Goal: Transaction & Acquisition: Purchase product/service

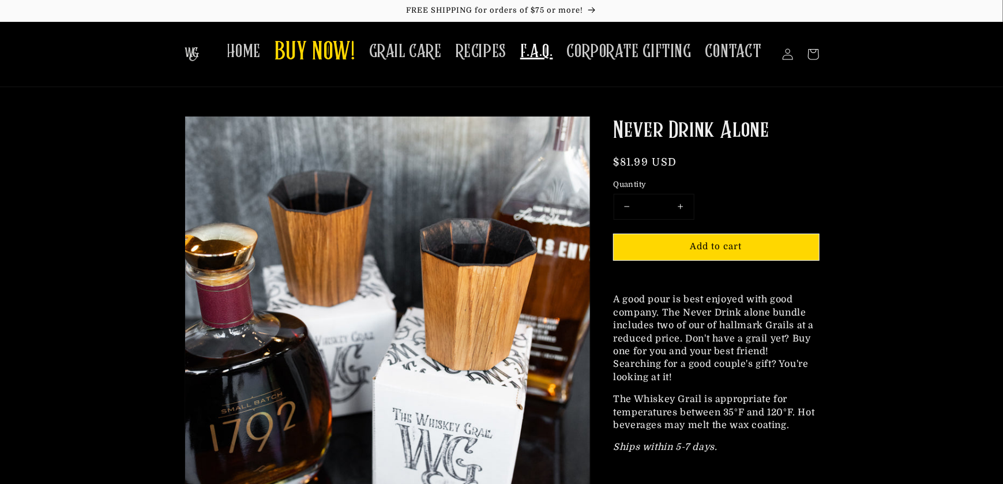
click at [534, 50] on span "F.A.Q." at bounding box center [536, 51] width 33 height 22
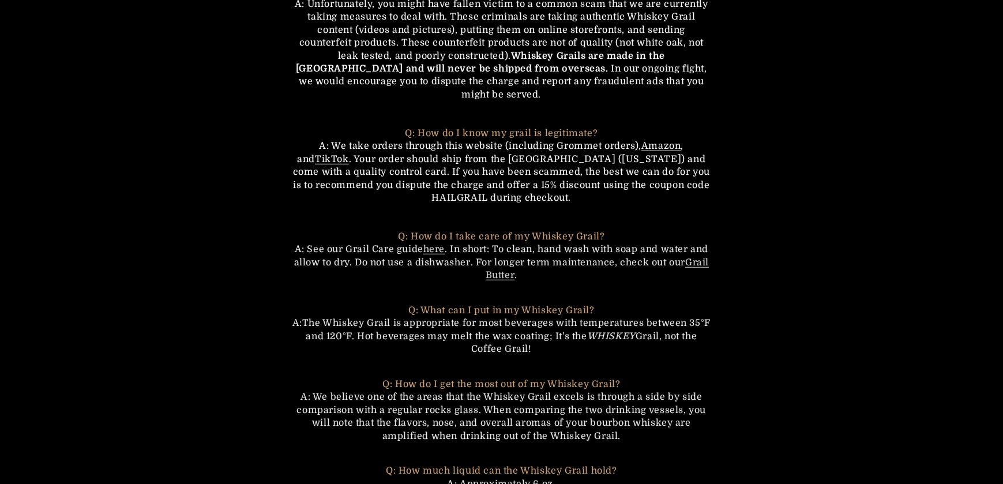
scroll to position [231, 0]
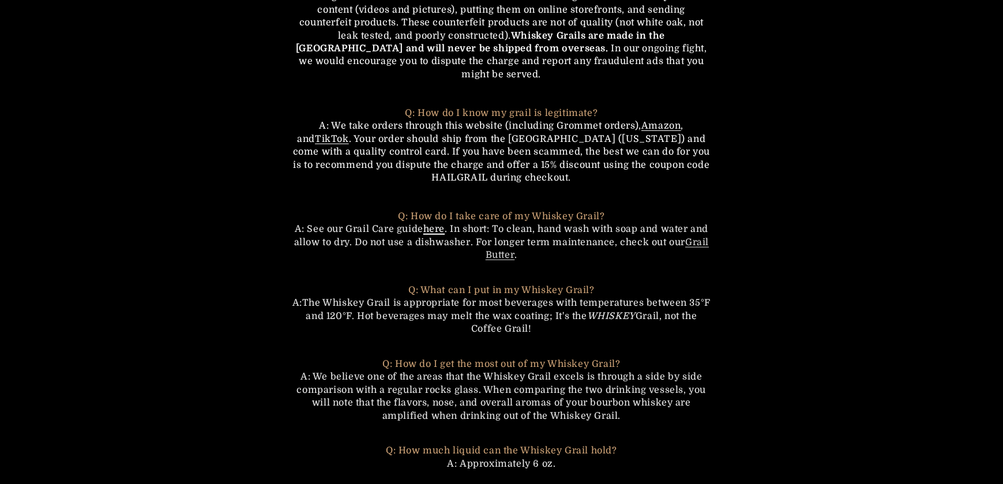
click at [431, 224] on link "here" at bounding box center [433, 229] width 21 height 10
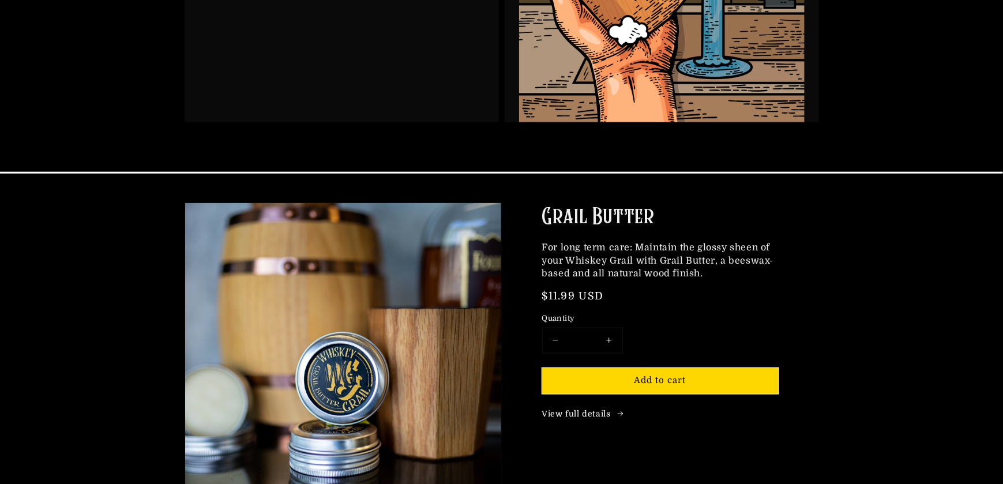
scroll to position [519, 0]
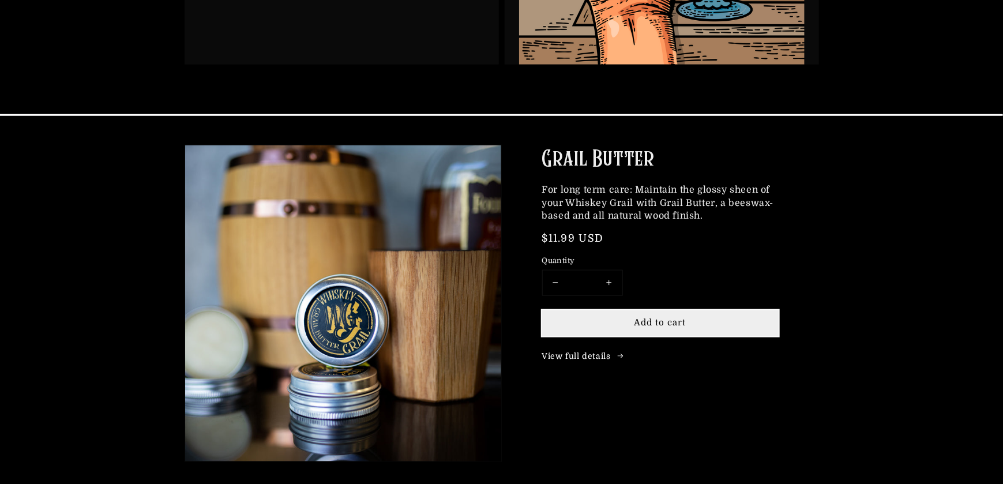
click at [670, 320] on span "Add to cart" at bounding box center [660, 322] width 52 height 10
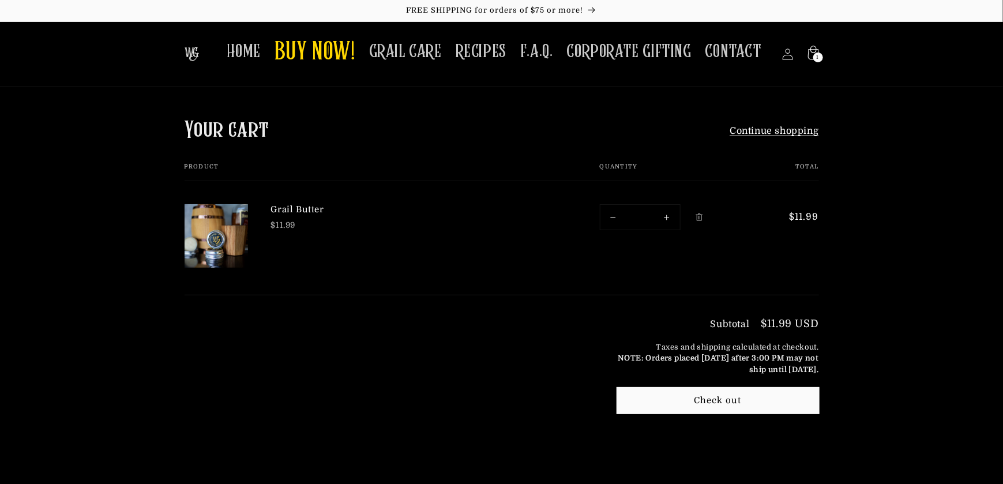
click at [668, 216] on button "Increase quantity for Grail Butter" at bounding box center [667, 217] width 26 height 25
type input "*"
click at [412, 52] on span "GRAIL CARE" at bounding box center [405, 51] width 73 height 22
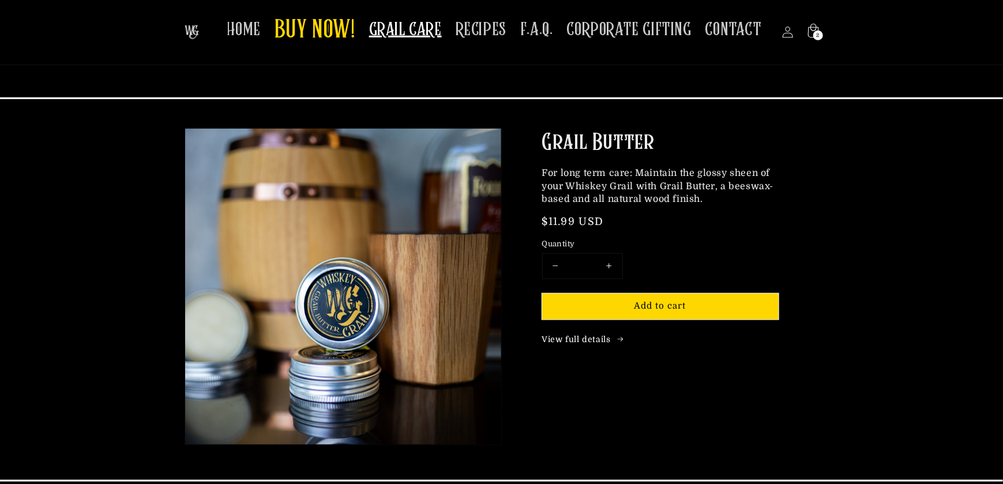
scroll to position [519, 0]
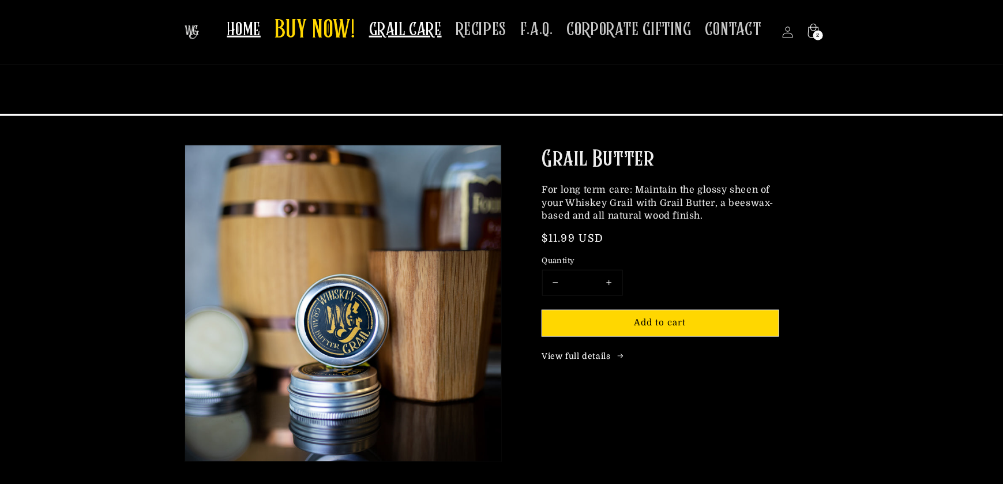
click at [251, 27] on span "HOME" at bounding box center [243, 29] width 33 height 22
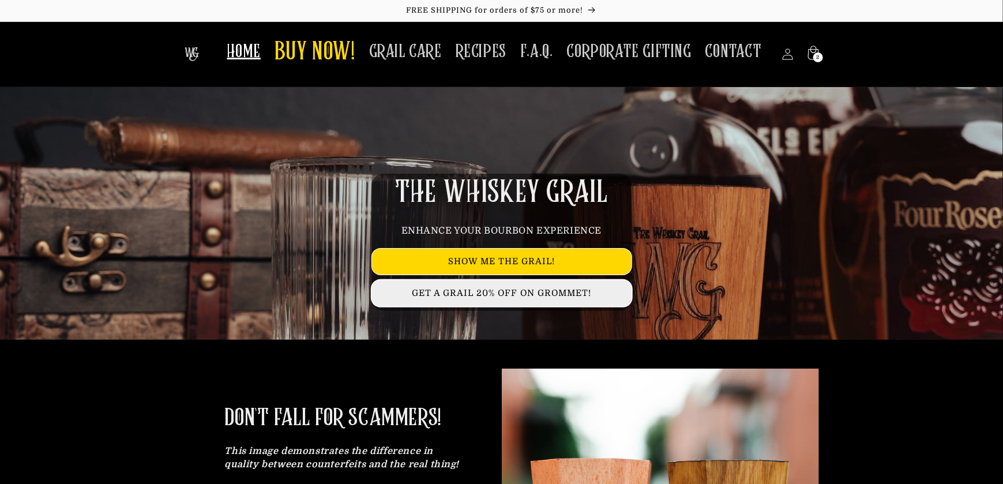
click at [503, 291] on link "GET A GRAIL 20% OFF ON GROMMET!" at bounding box center [502, 293] width 260 height 26
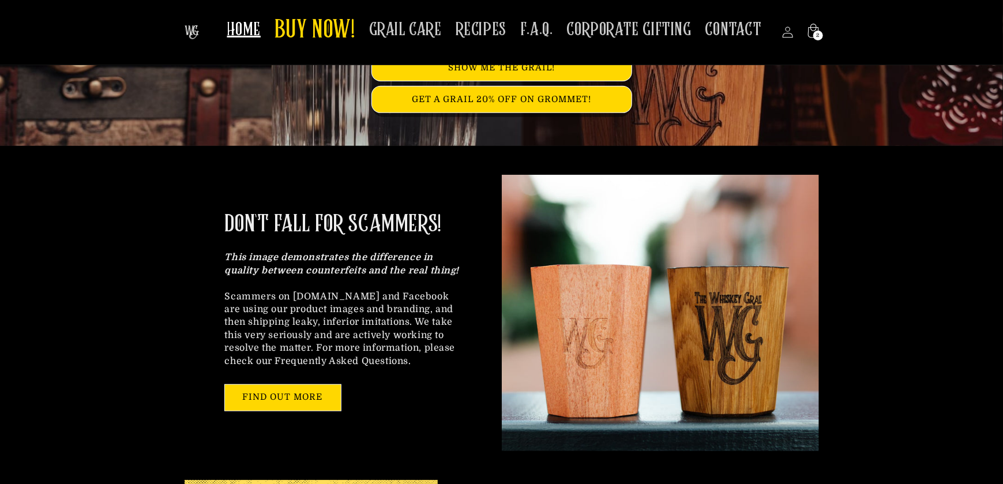
scroll to position [173, 0]
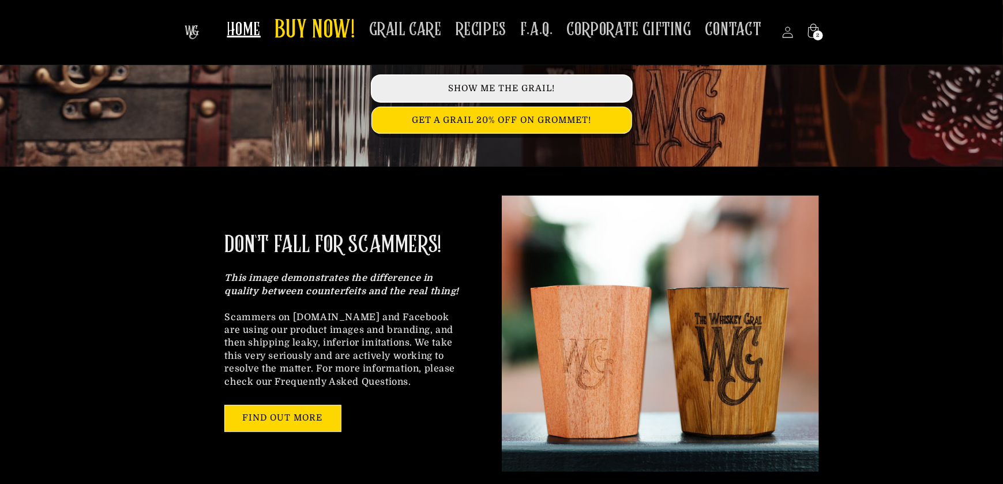
click at [514, 87] on link "SHOW ME THE GRAIL!" at bounding box center [502, 89] width 260 height 26
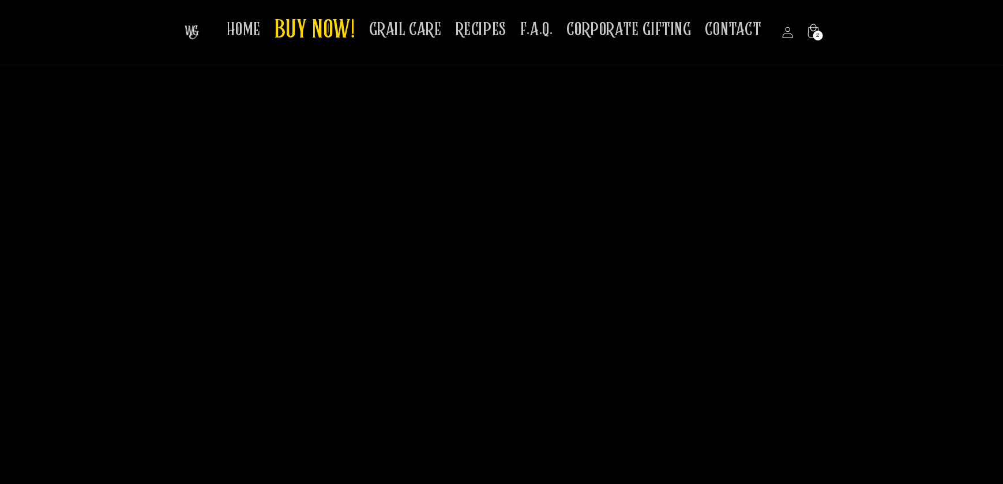
scroll to position [1499, 0]
click at [251, 37] on span "HOME" at bounding box center [243, 29] width 33 height 22
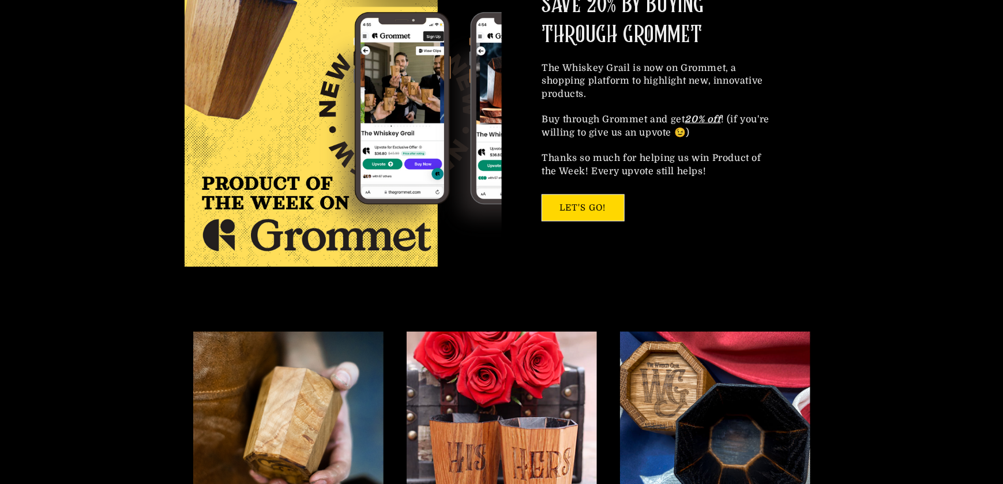
scroll to position [750, 0]
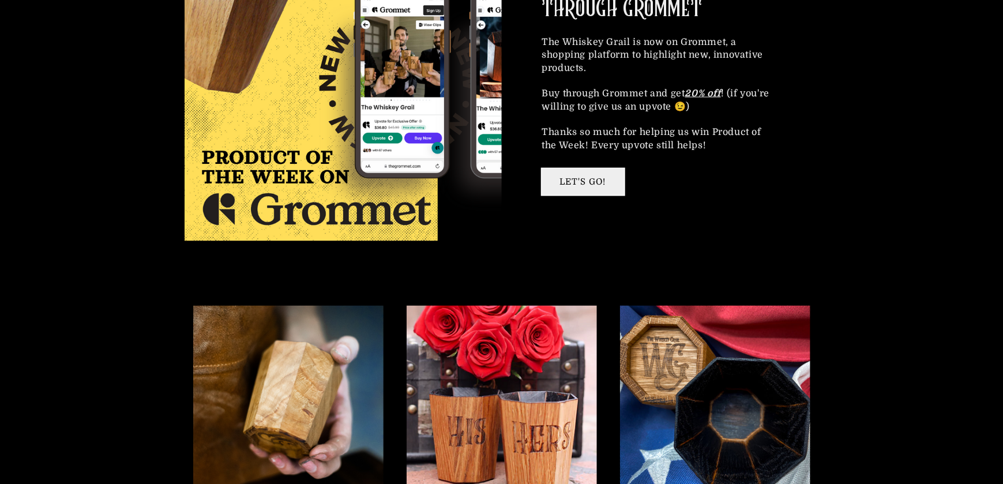
click at [607, 176] on link "LET'S GO!" at bounding box center [583, 182] width 82 height 26
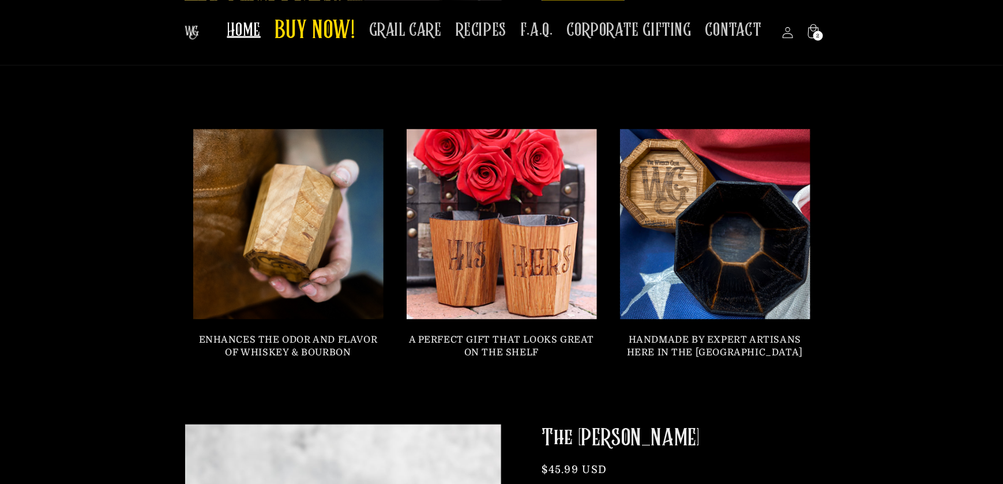
scroll to position [923, 0]
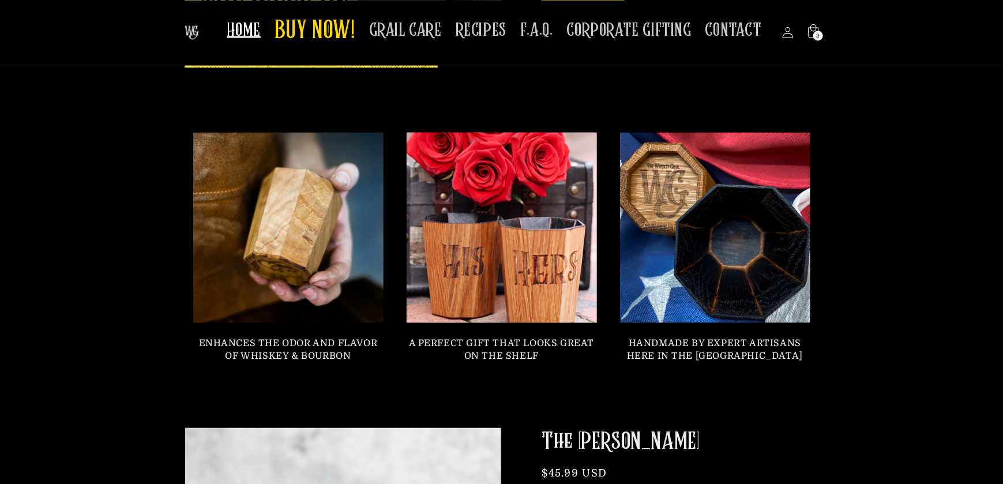
click at [511, 271] on link at bounding box center [501, 227] width 209 height 209
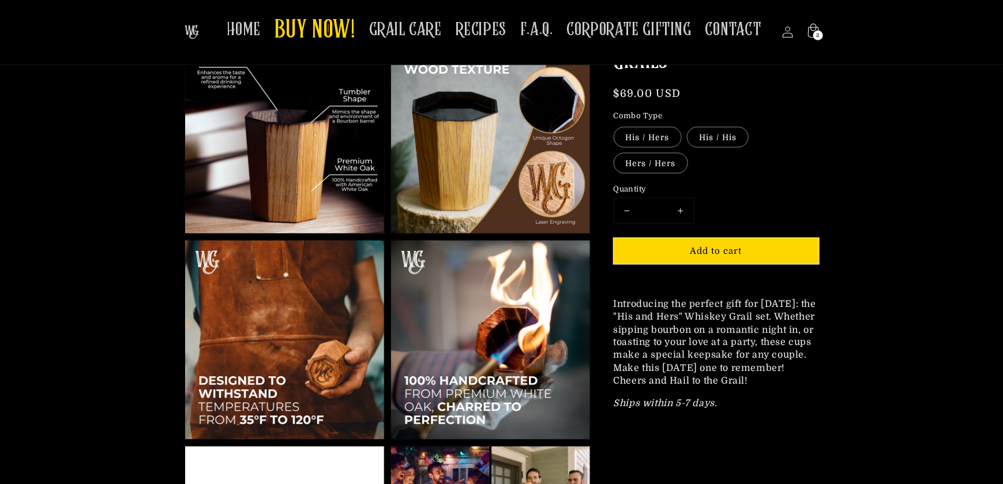
scroll to position [750, 0]
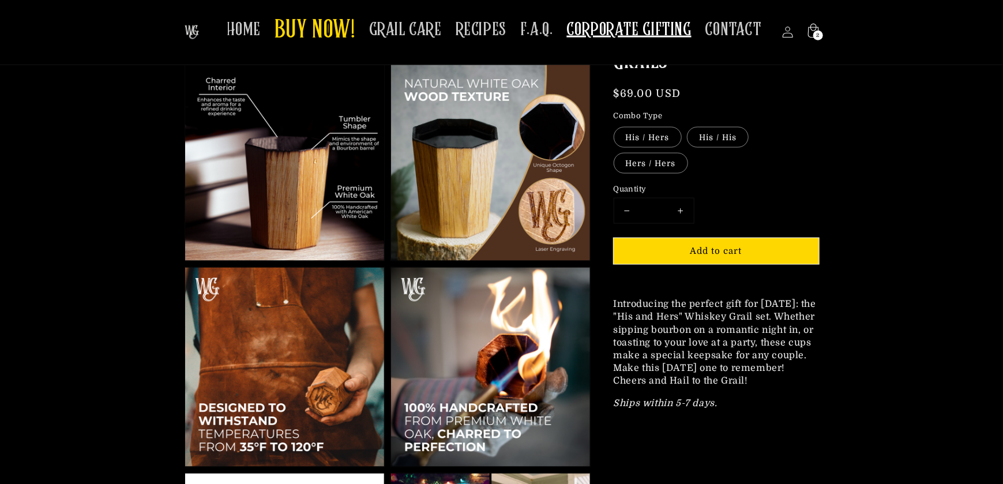
click at [638, 18] on span "CORPORATE GIFTING" at bounding box center [629, 29] width 125 height 22
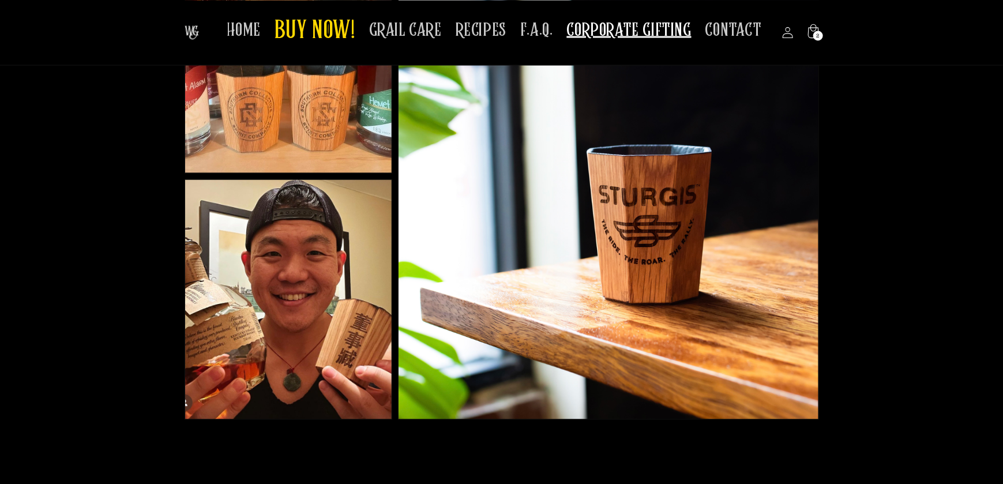
scroll to position [750, 0]
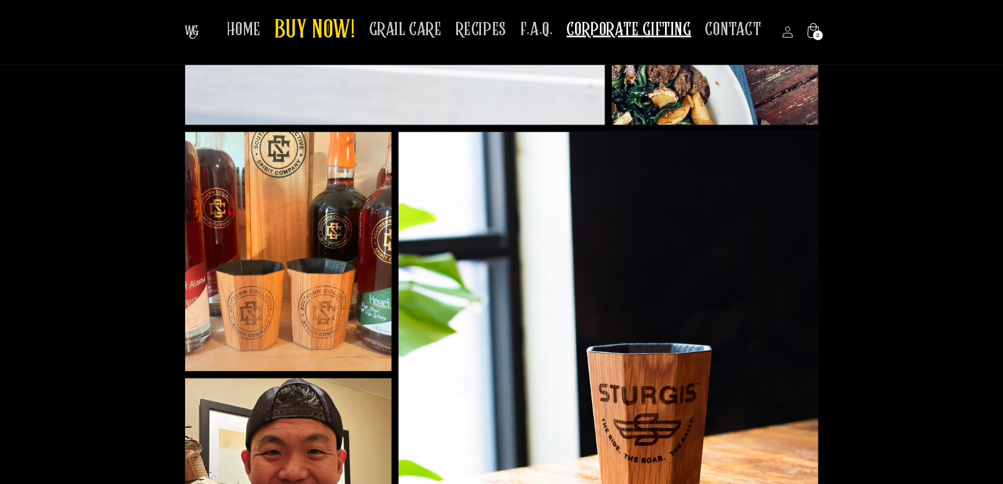
click at [817, 31] on span "2" at bounding box center [817, 36] width 3 height 10
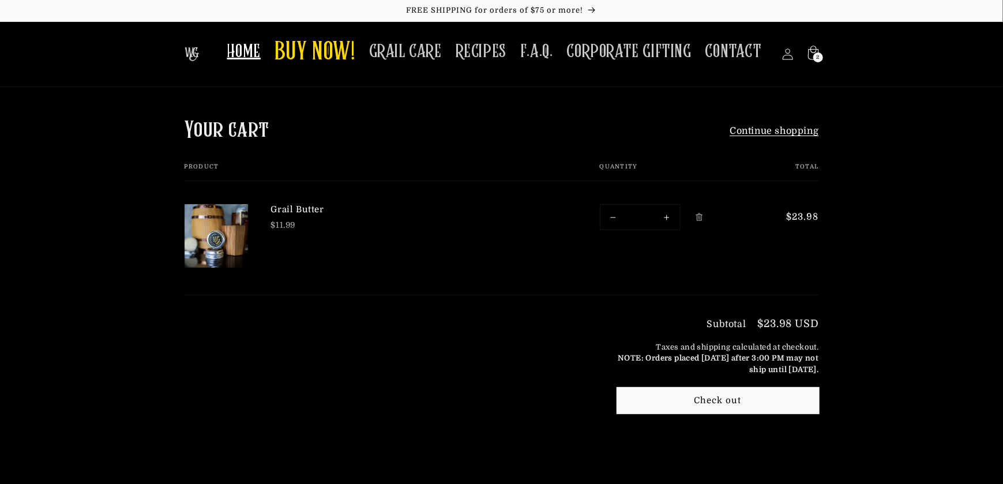
click at [253, 55] on span "HOME" at bounding box center [243, 51] width 33 height 22
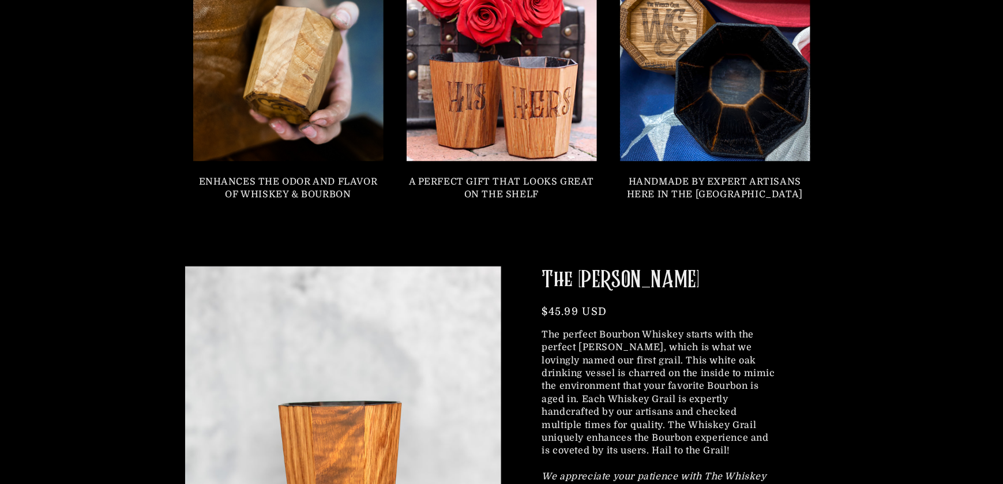
scroll to position [1096, 0]
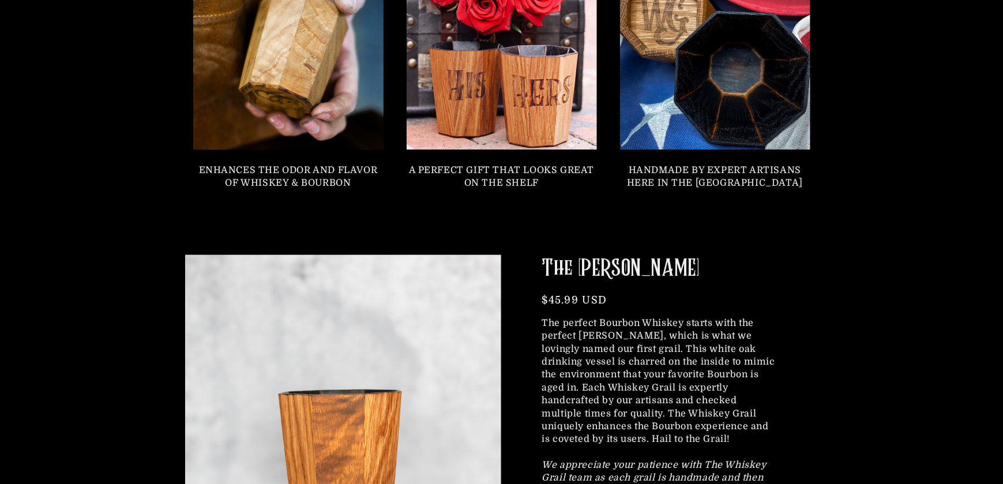
click at [306, 116] on link at bounding box center [287, 54] width 209 height 209
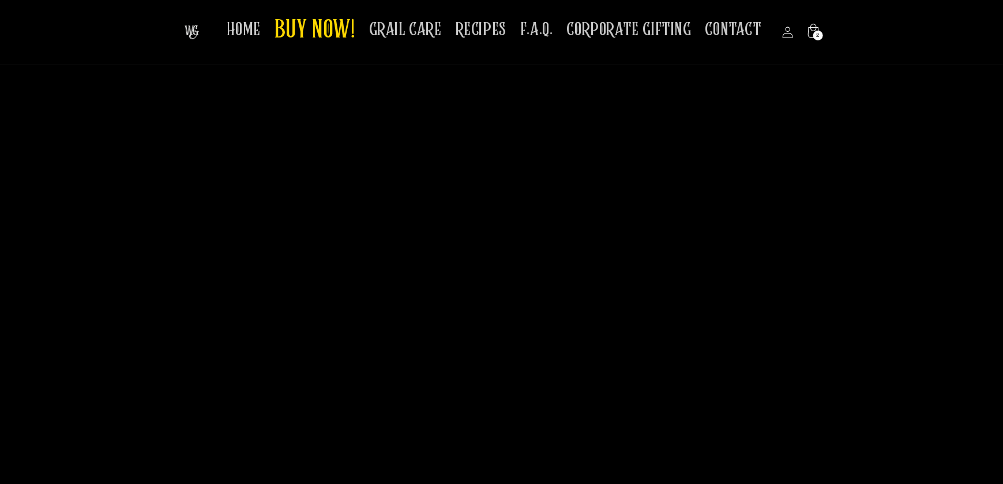
scroll to position [2018, 0]
click at [625, 33] on span "CORPORATE GIFTING" at bounding box center [629, 29] width 125 height 22
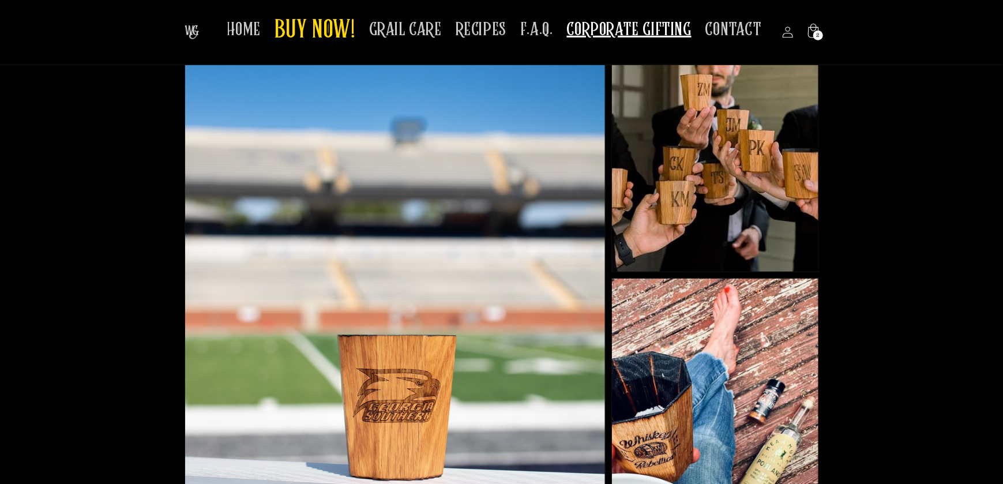
scroll to position [58, 0]
